Goal: Navigation & Orientation: Find specific page/section

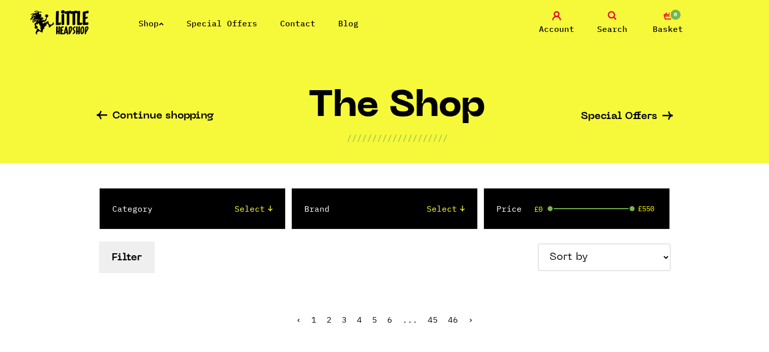
click at [554, 19] on icon at bounding box center [556, 15] width 9 height 9
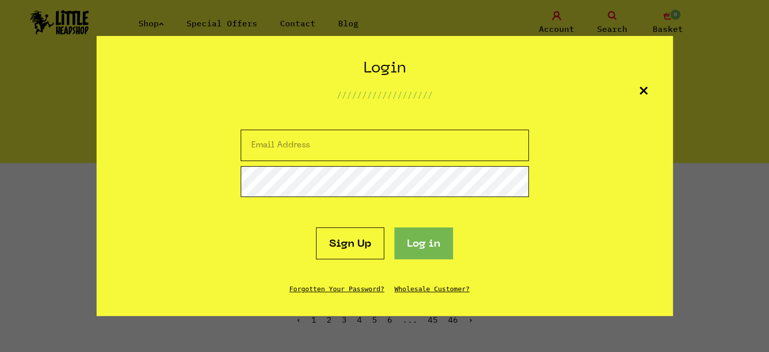
click at [641, 90] on icon at bounding box center [644, 90] width 8 height 8
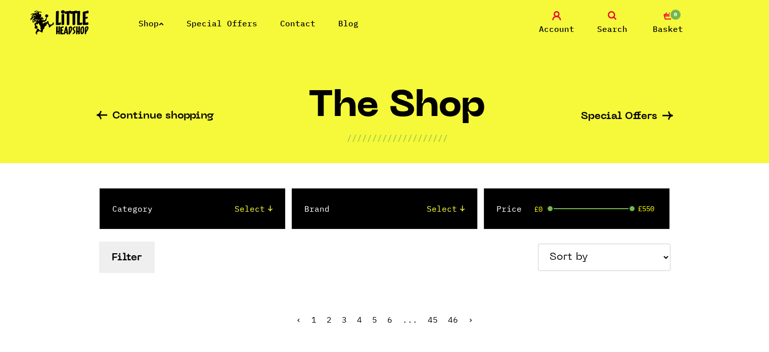
click at [308, 26] on link "Contact" at bounding box center [297, 23] width 35 height 10
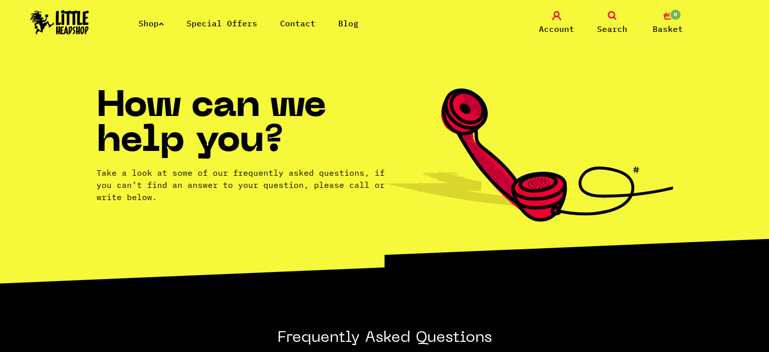
click at [246, 22] on link "Special Offers" at bounding box center [222, 23] width 71 height 10
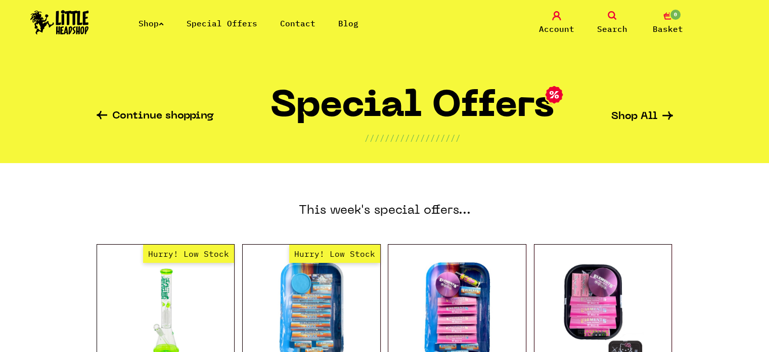
click at [666, 17] on icon "0" at bounding box center [668, 15] width 9 height 9
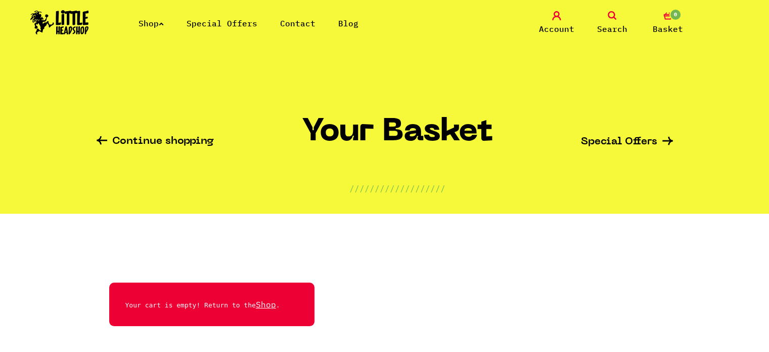
drag, startPoint x: 763, startPoint y: 27, endPoint x: 766, endPoint y: 60, distance: 33.5
click at [766, 60] on nav "Shop Special Offers Contact Blog Account Search 0 Basket Categories Shop All Br…" at bounding box center [384, 31] width 769 height 62
